Goal: Information Seeking & Learning: Learn about a topic

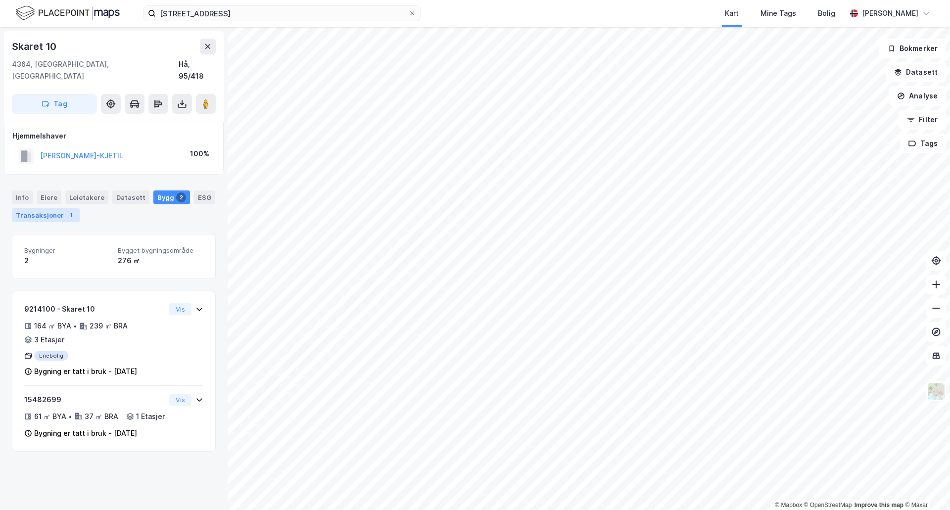
click at [56, 208] on div "Transaksjoner 1" at bounding box center [46, 215] width 68 height 14
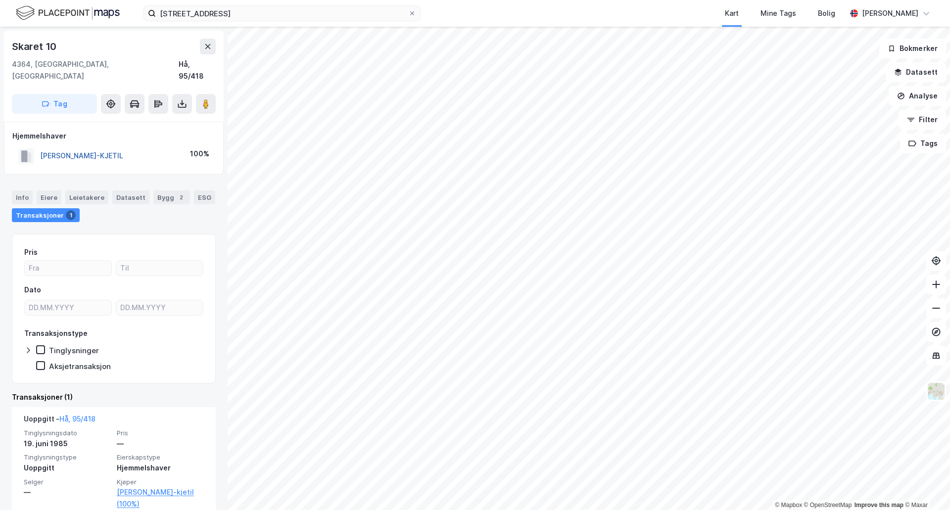
click at [0, 0] on button "[PERSON_NAME]-KJETIL" at bounding box center [0, 0] width 0 height 0
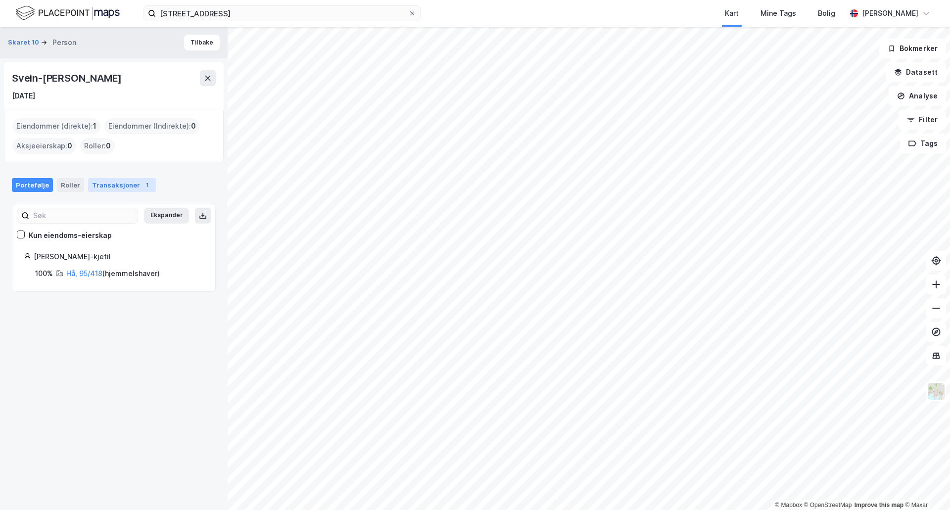
click at [113, 185] on div "Transaksjoner 1" at bounding box center [122, 185] width 68 height 14
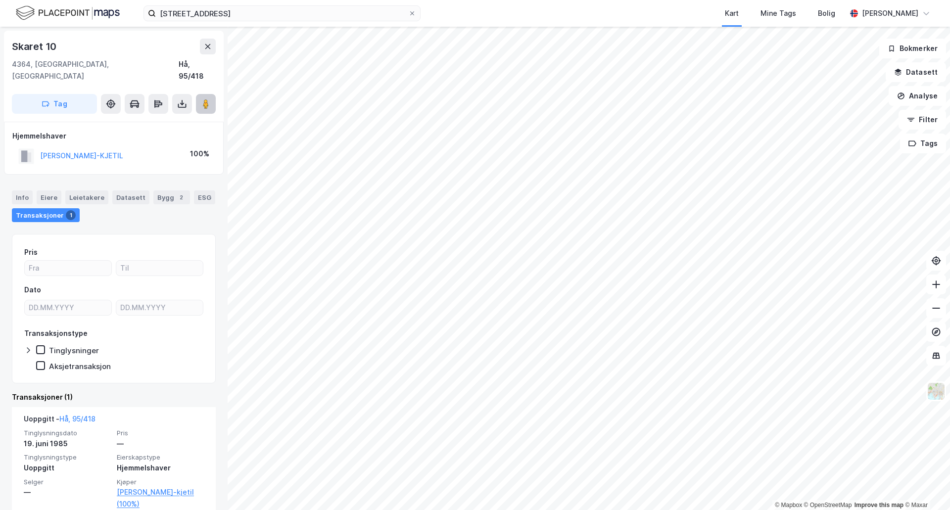
click at [208, 99] on image at bounding box center [206, 104] width 6 height 10
